Goal: Transaction & Acquisition: Book appointment/travel/reservation

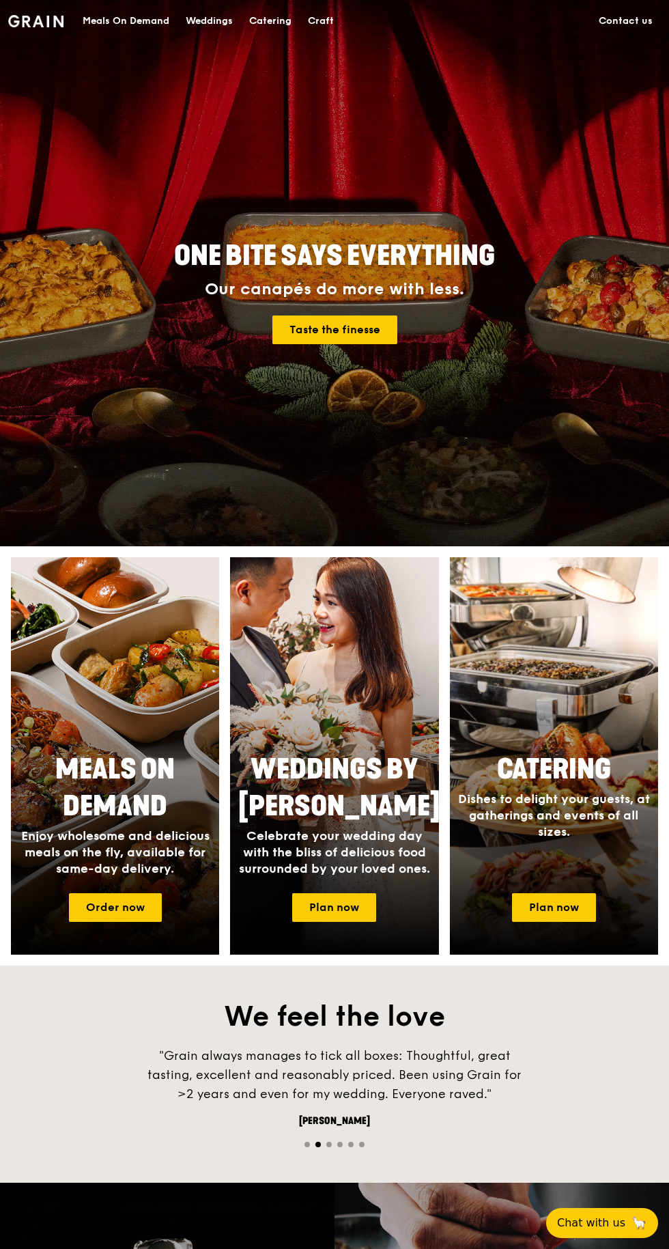
click at [279, 18] on div "Catering" at bounding box center [270, 21] width 42 height 41
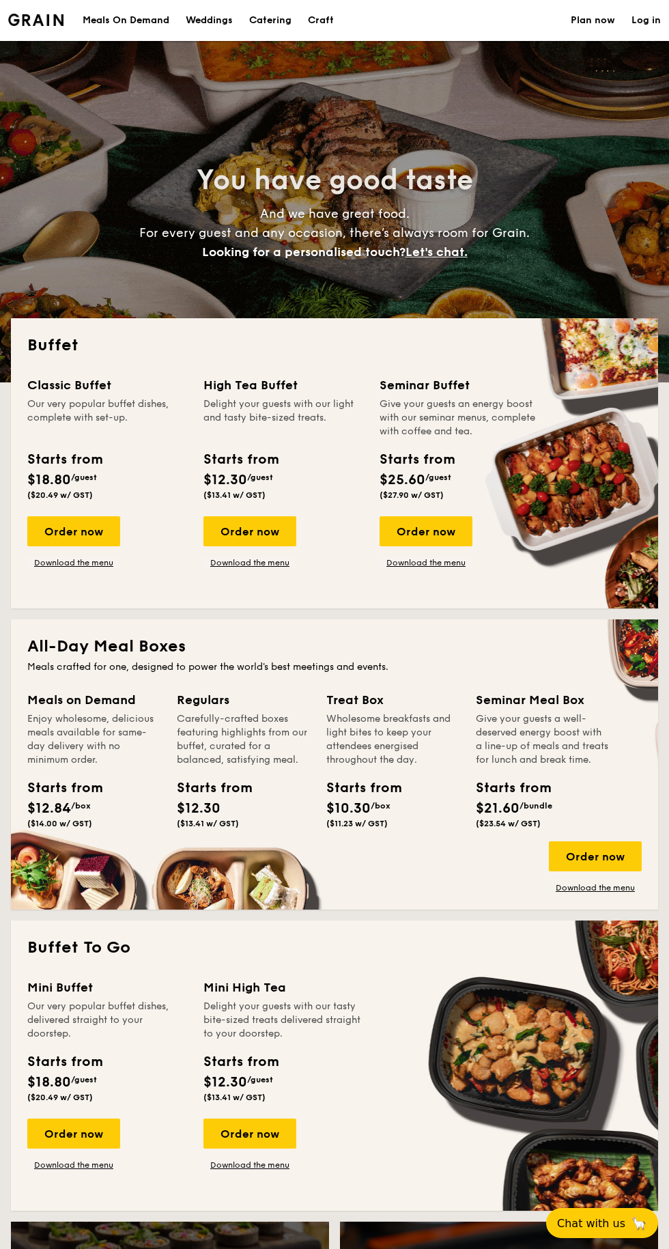
select select
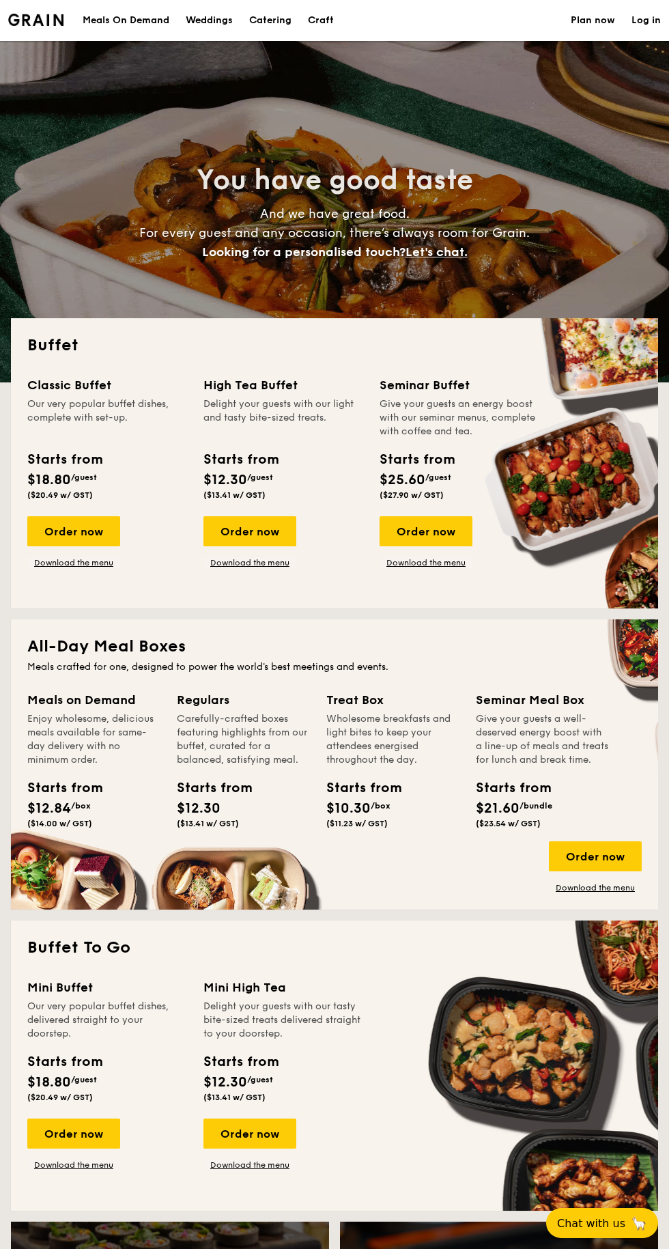
click at [227, 526] on div "Order now" at bounding box center [250, 531] width 93 height 30
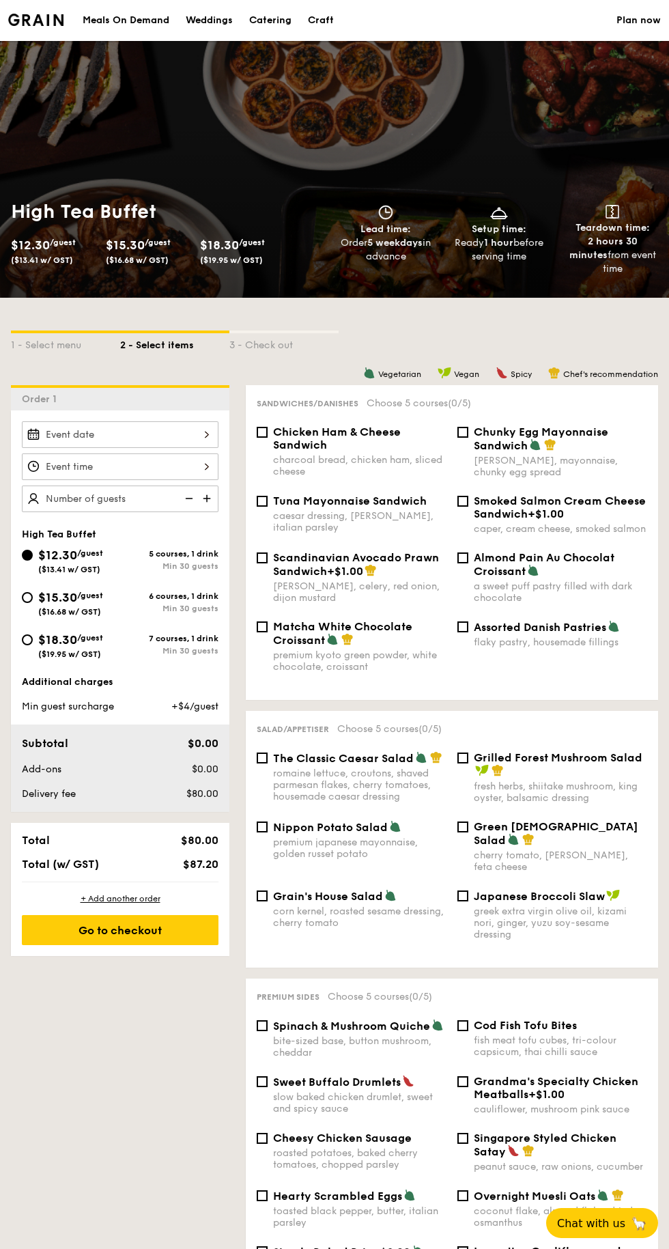
click at [84, 435] on div at bounding box center [120, 435] width 197 height 27
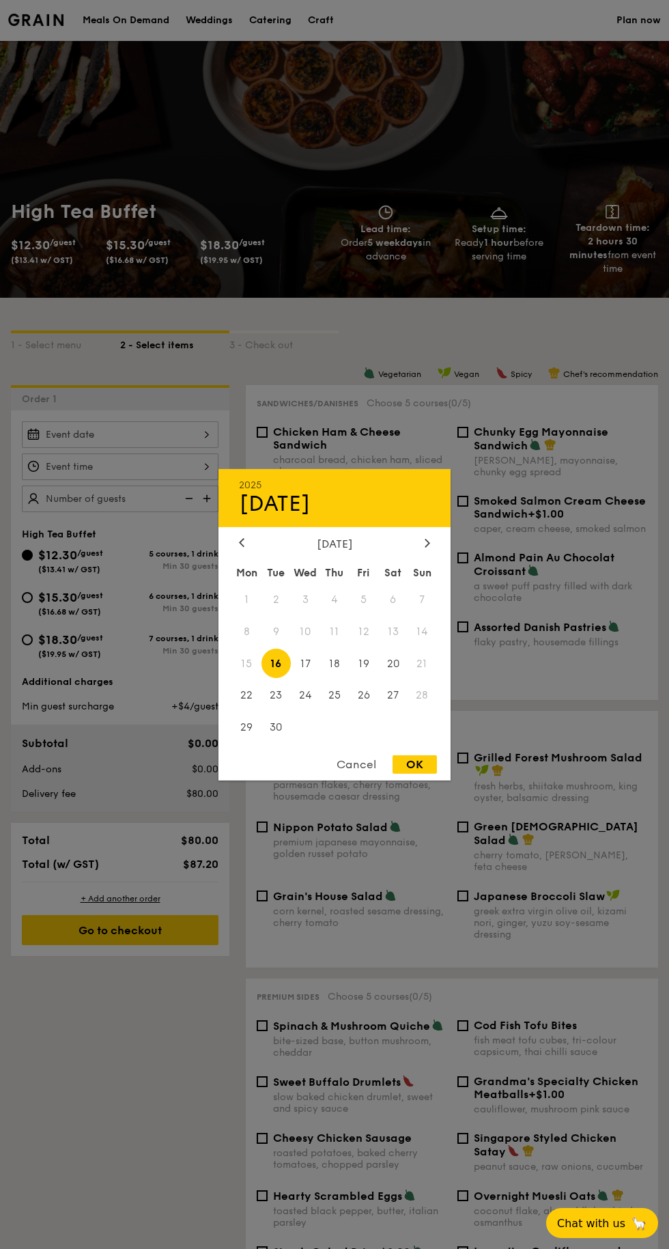
click at [429, 768] on div "OK" at bounding box center [415, 765] width 44 height 18
type input "[DATE]"
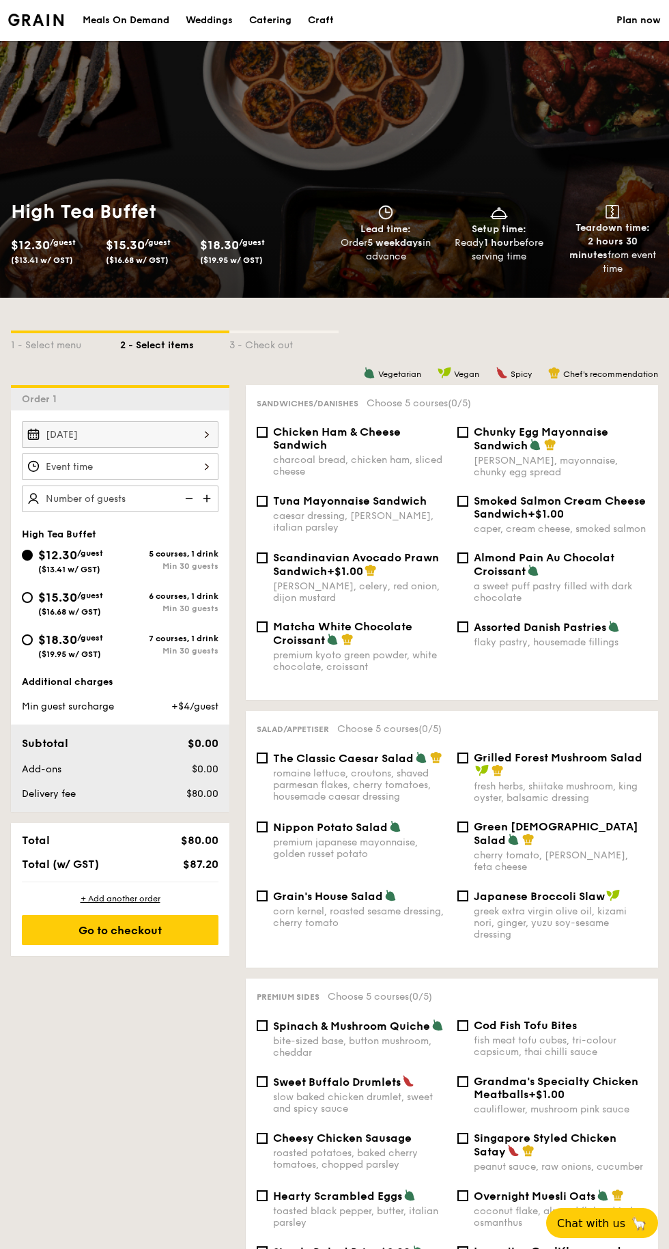
click at [114, 465] on div at bounding box center [120, 467] width 197 height 27
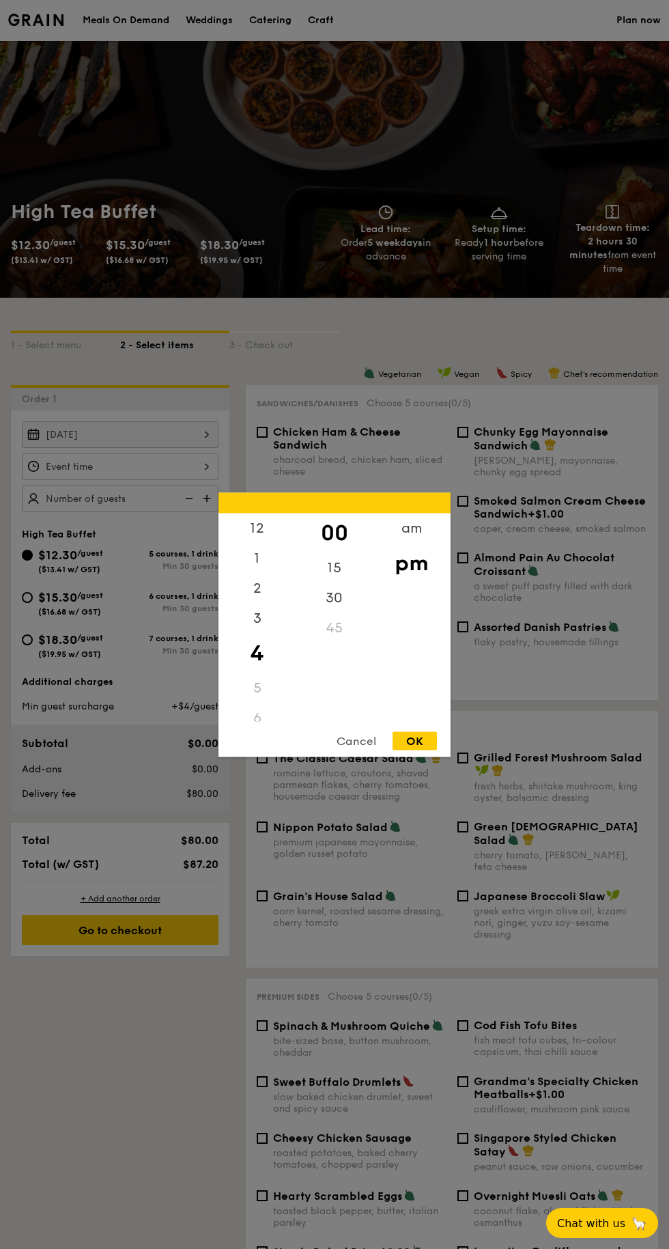
click at [398, 538] on div "am" at bounding box center [411, 528] width 77 height 30
click at [258, 706] on div "11" at bounding box center [257, 706] width 77 height 30
click at [423, 748] on div "OK" at bounding box center [415, 741] width 44 height 18
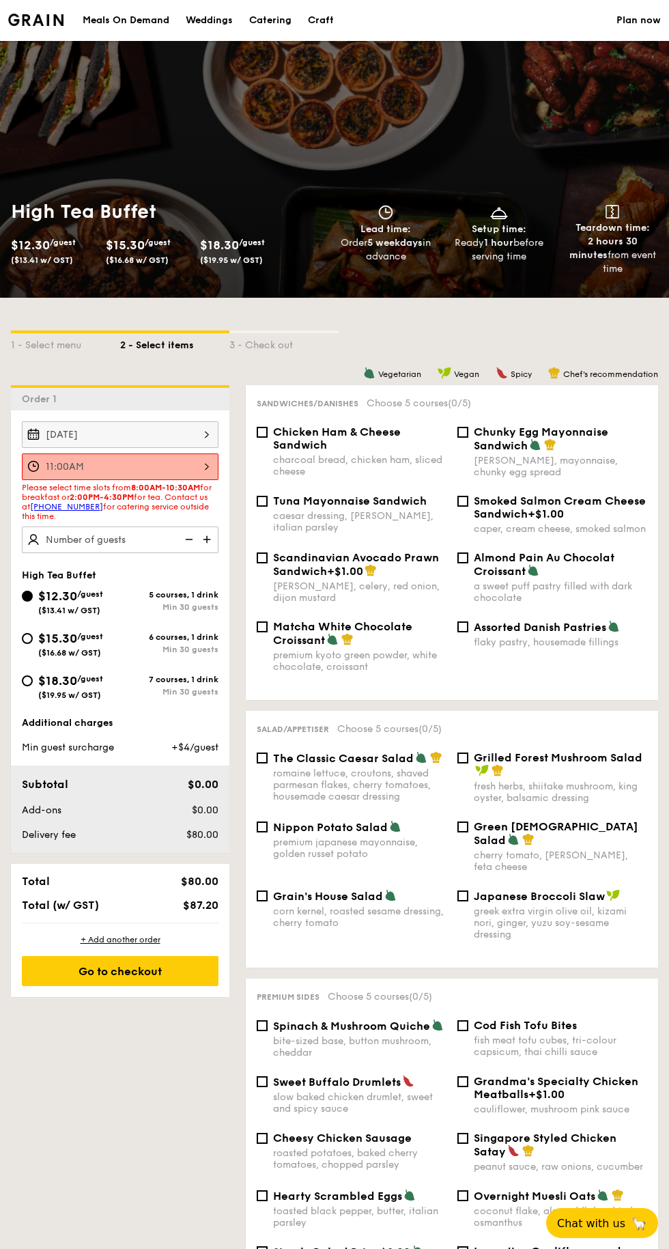
click at [193, 469] on div "11:00AM" at bounding box center [120, 467] width 197 height 27
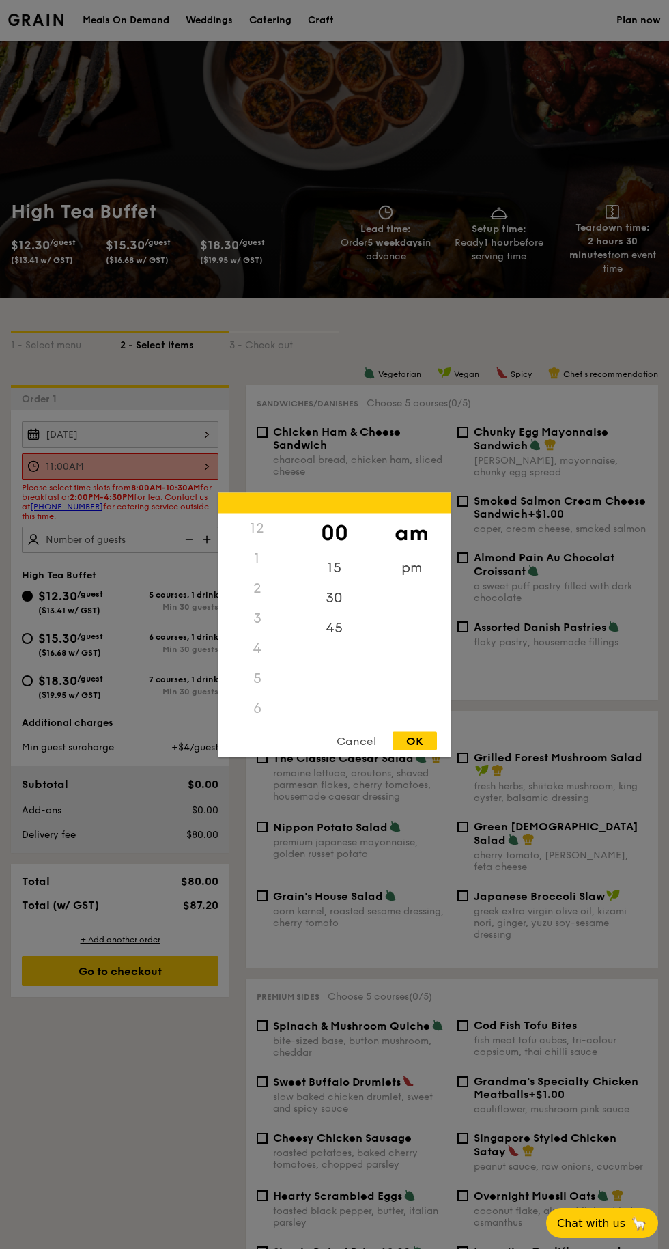
scroll to position [162, 0]
click at [244, 663] on div "10" at bounding box center [257, 667] width 77 height 30
click at [340, 603] on div "30" at bounding box center [334, 598] width 77 height 30
click at [428, 746] on div "OK" at bounding box center [415, 741] width 44 height 18
type input "10:30AM"
